Goal: Find contact information: Obtain details needed to contact an individual or organization

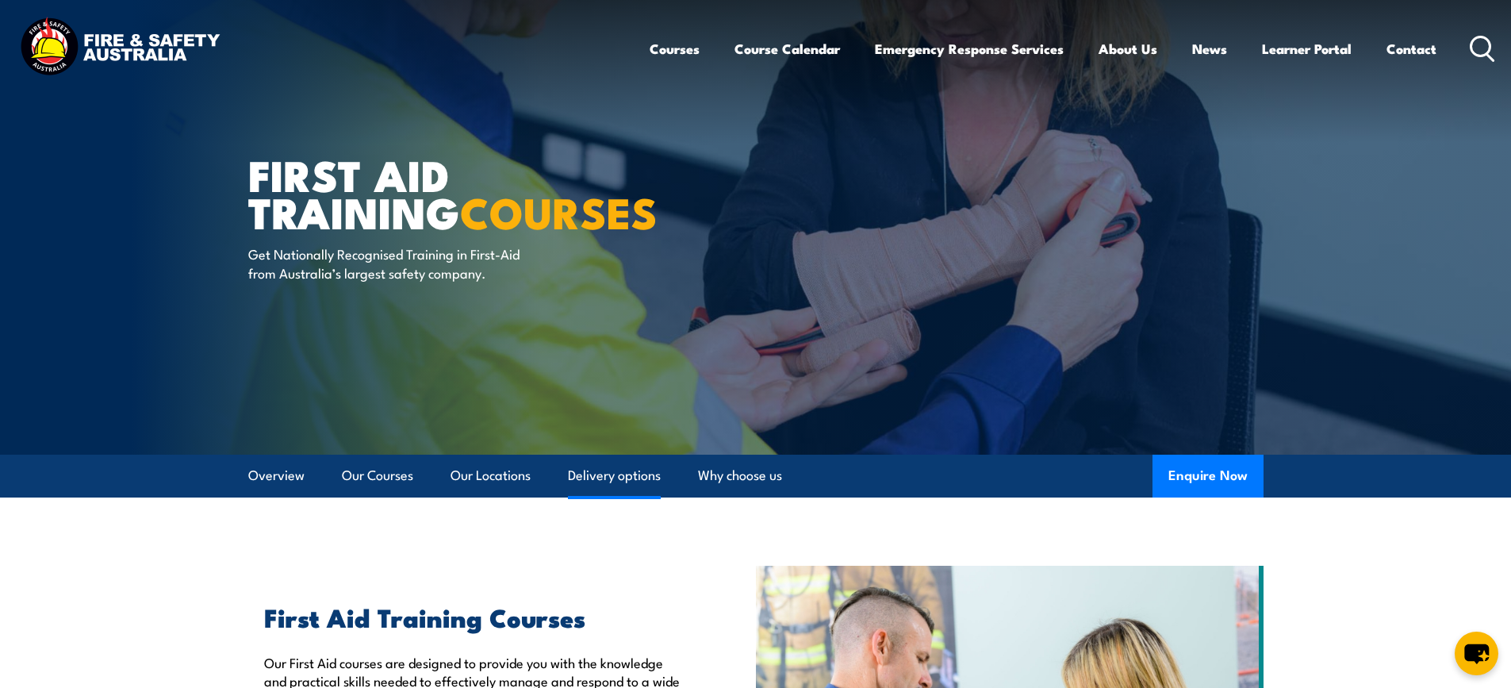
click at [598, 470] on link "Delivery options" at bounding box center [614, 476] width 93 height 42
click at [1421, 41] on link "Contact" at bounding box center [1412, 49] width 50 height 42
